Goal: Information Seeking & Learning: Learn about a topic

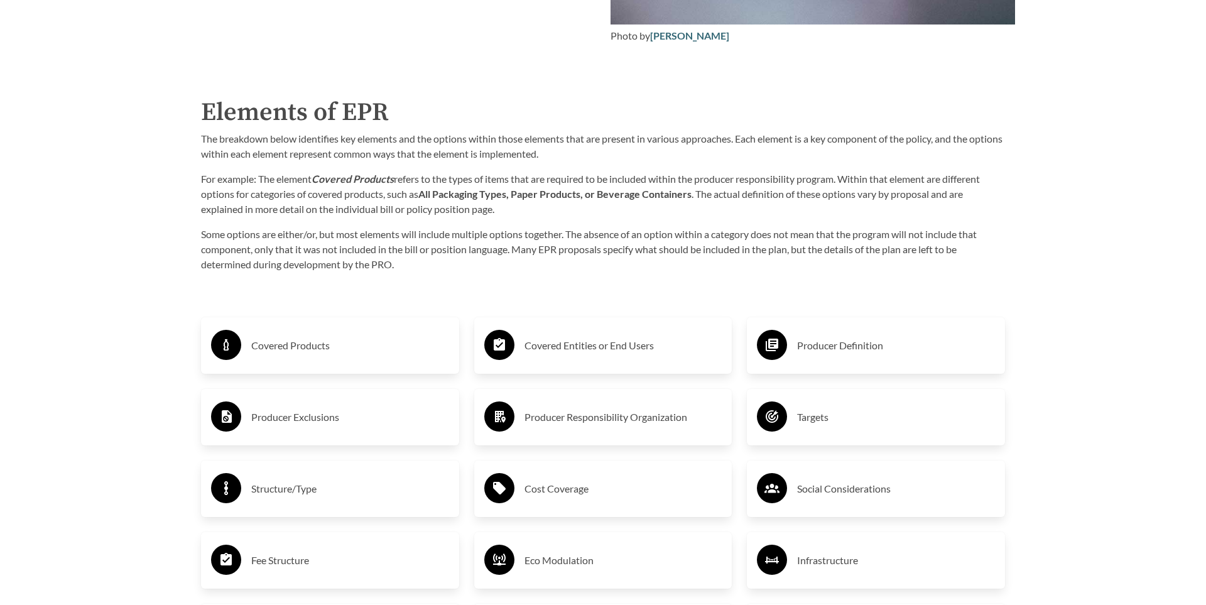
scroll to position [1970, 0]
click at [290, 343] on h3 "Covered Products" at bounding box center [350, 344] width 198 height 20
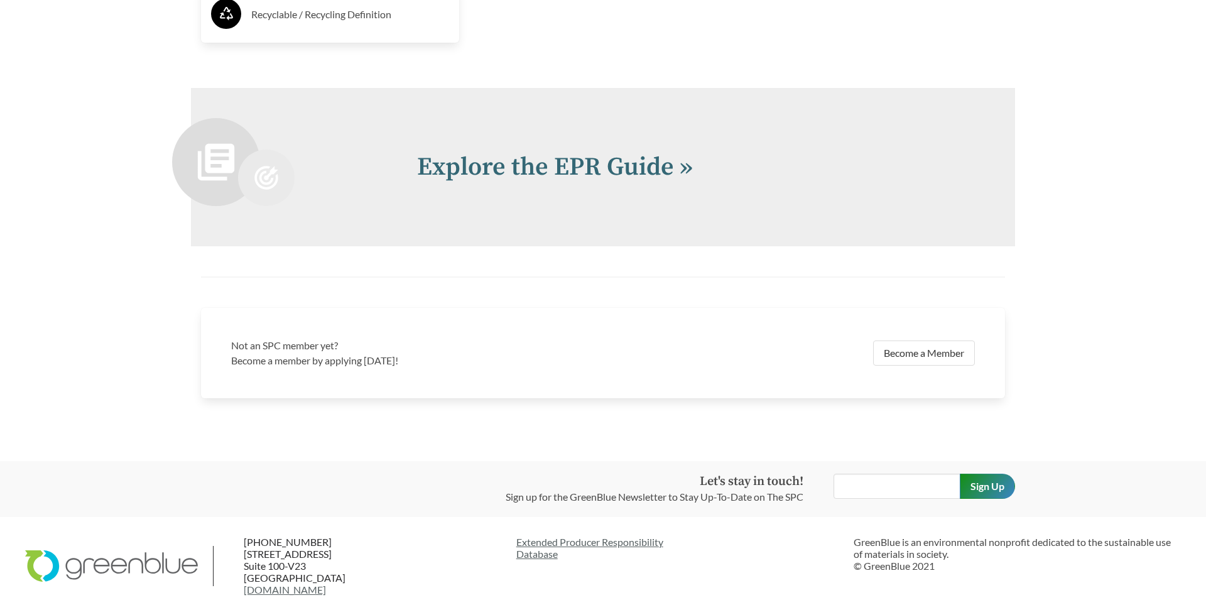
scroll to position [2903, 0]
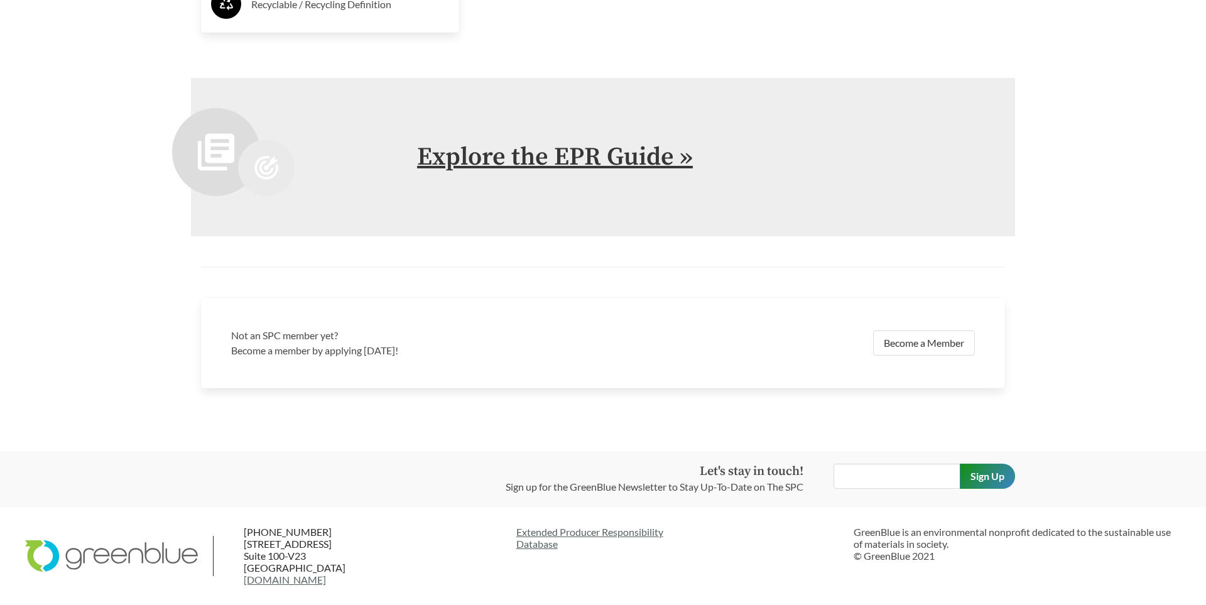
click at [620, 157] on link "Explore the EPR Guide »" at bounding box center [555, 156] width 276 height 31
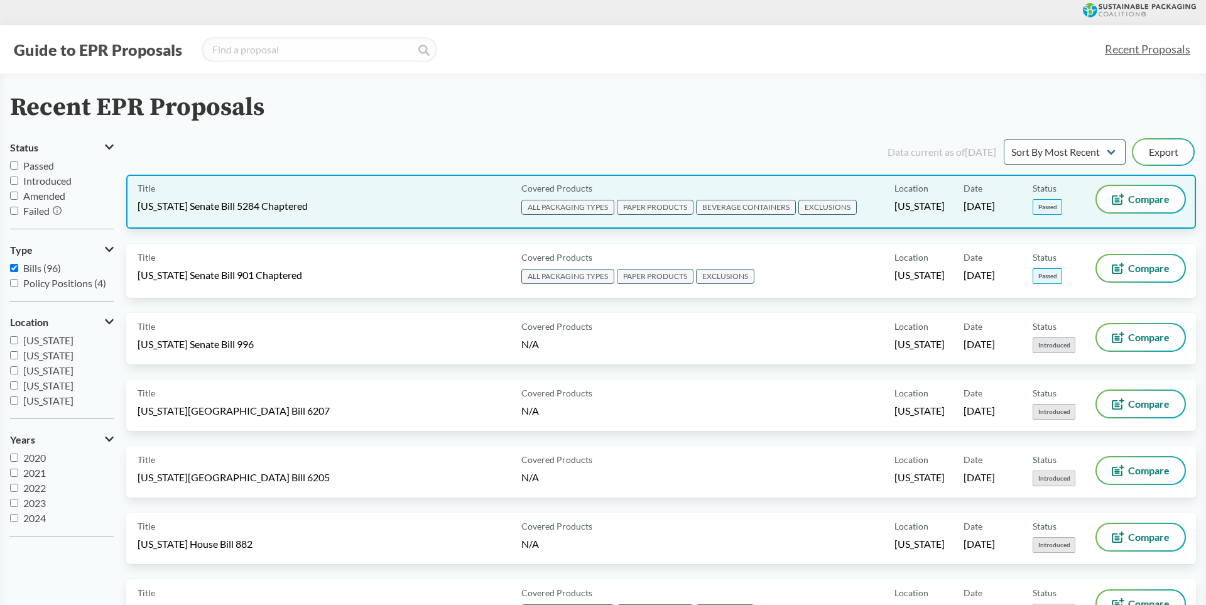
click at [305, 207] on span "[US_STATE] Senate Bill 5284 Chaptered" at bounding box center [223, 206] width 170 height 14
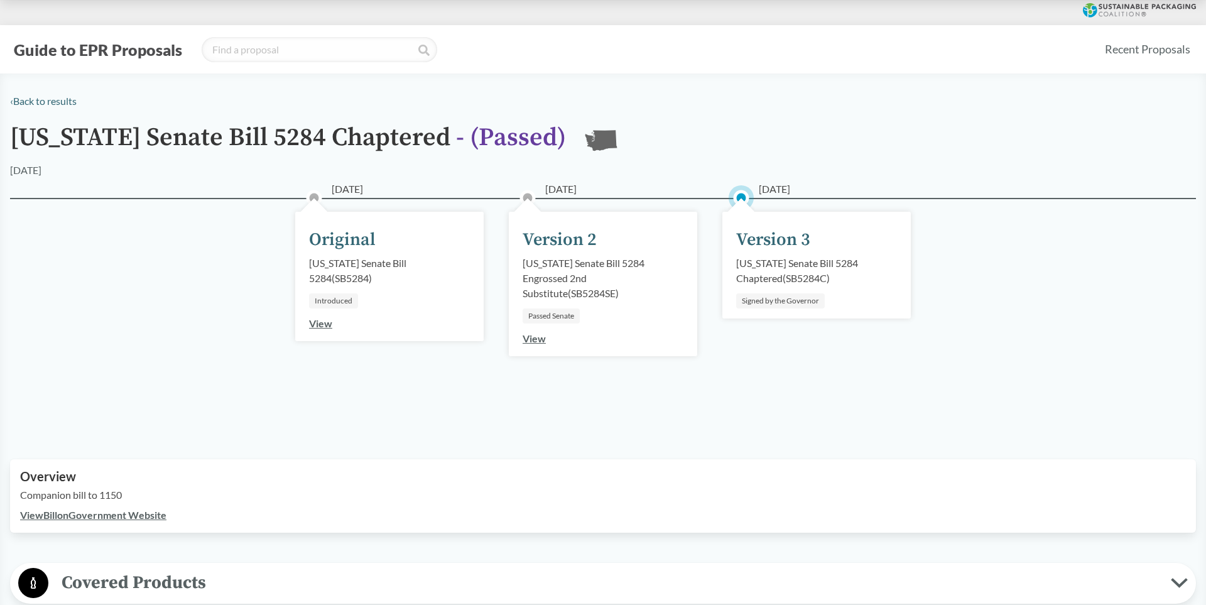
click at [121, 514] on link "View Bill on Government Website" at bounding box center [93, 515] width 146 height 12
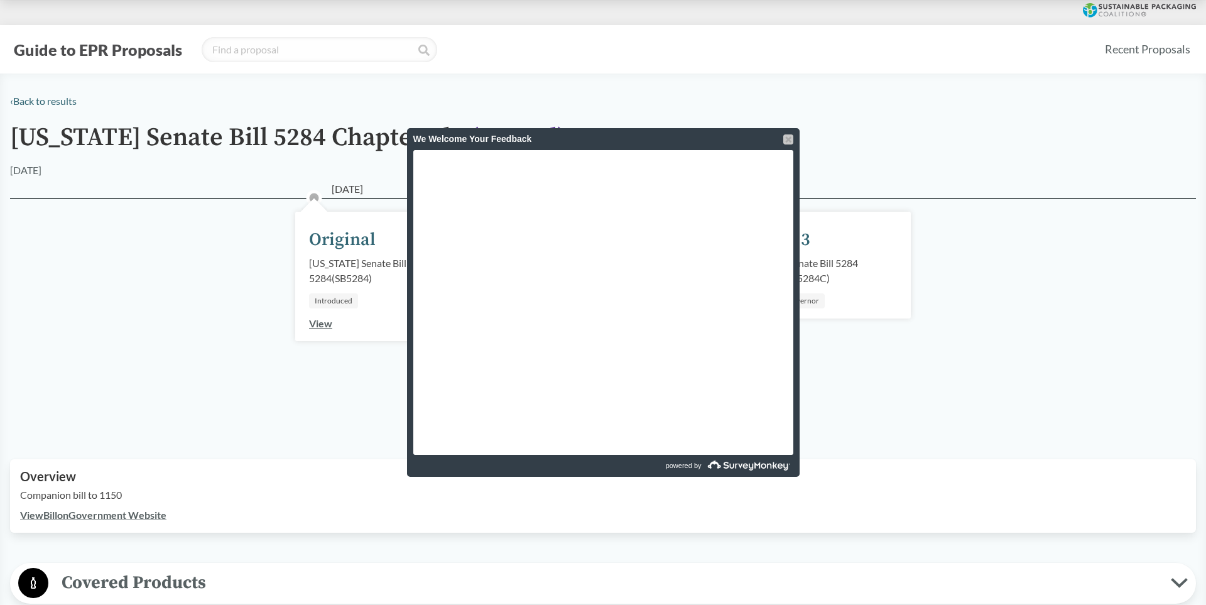
click at [791, 139] on div at bounding box center [788, 139] width 10 height 10
